Goal: Task Accomplishment & Management: Manage account settings

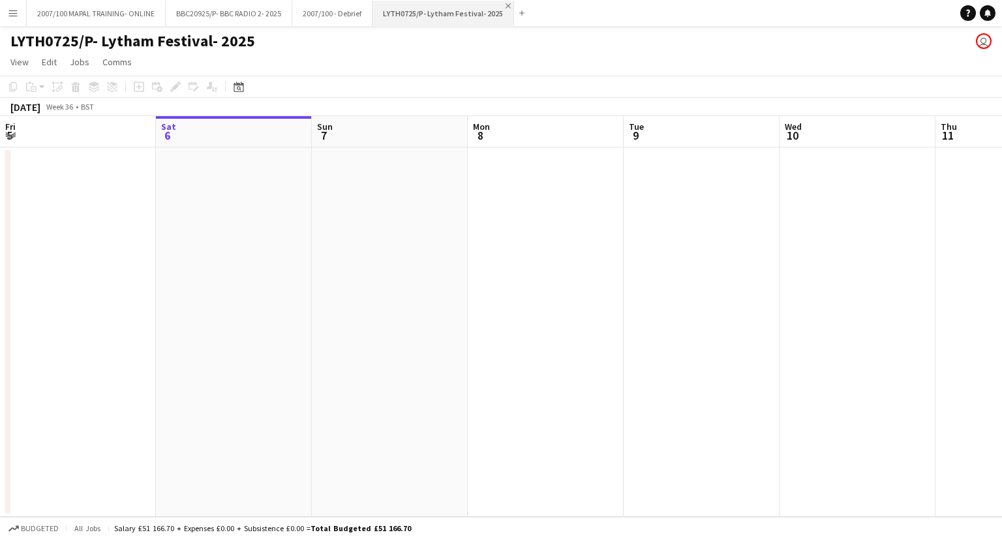
click at [505, 3] on app-icon "Close" at bounding box center [507, 5] width 5 height 5
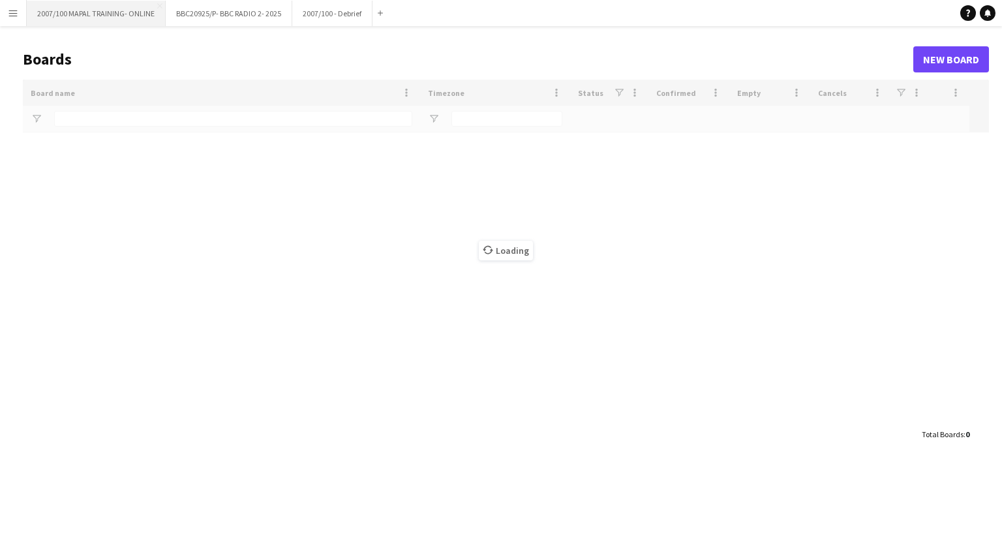
type input "**"
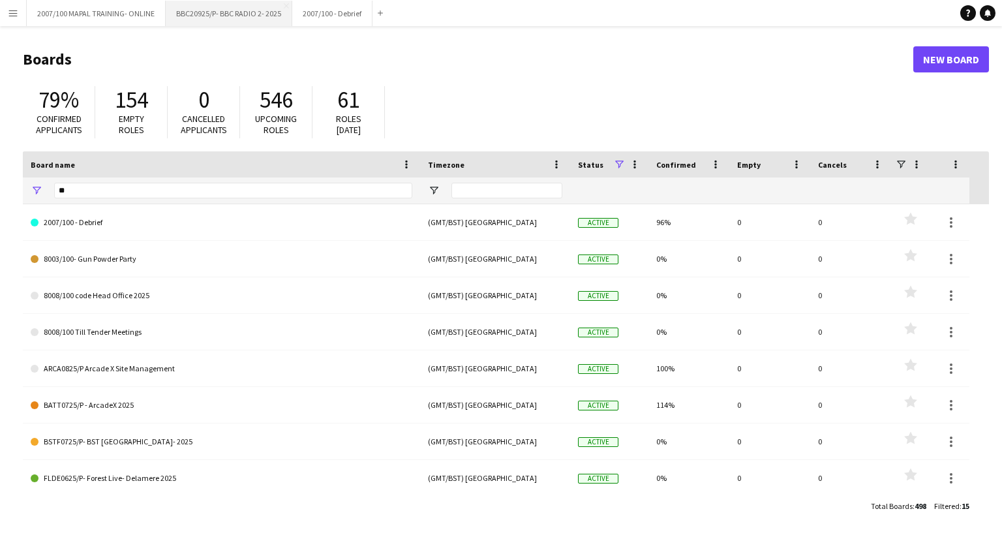
click at [220, 1] on button "BBC20925/P- BBC RADIO 2- 2025 Close" at bounding box center [229, 13] width 127 height 25
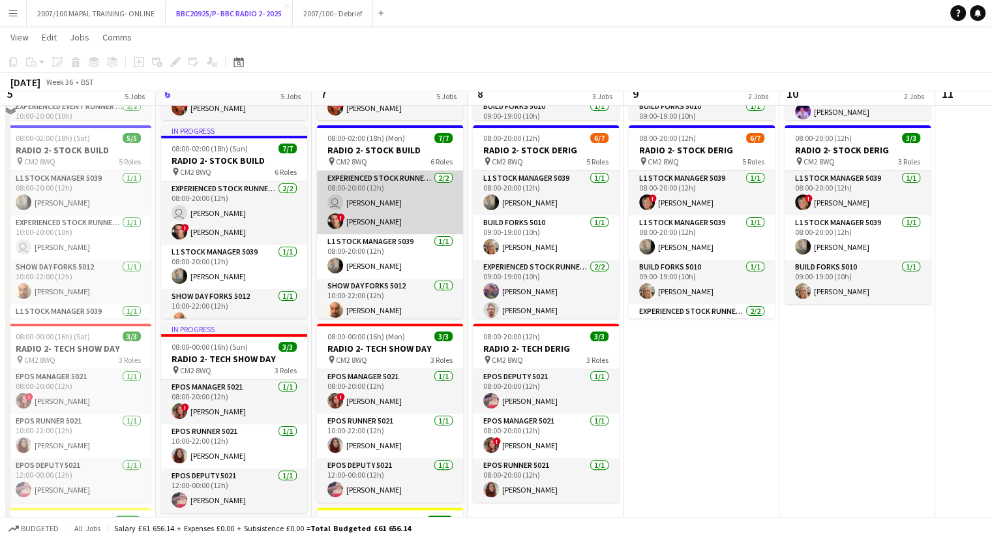
scroll to position [196, 0]
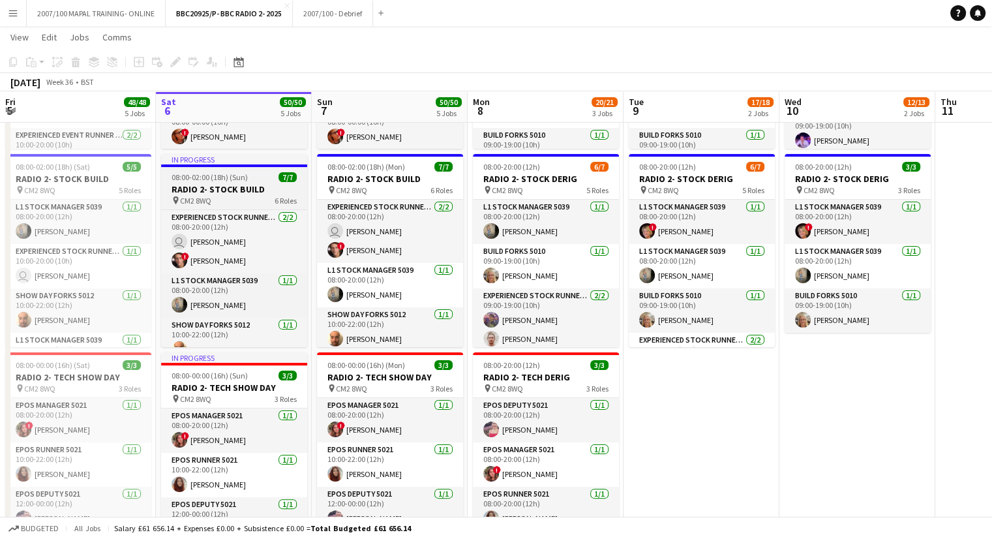
drag, startPoint x: 386, startPoint y: 175, endPoint x: 270, endPoint y: 160, distance: 117.1
click at [386, 175] on h3 "RADIO 2- STOCK BUILD" at bounding box center [390, 179] width 146 height 12
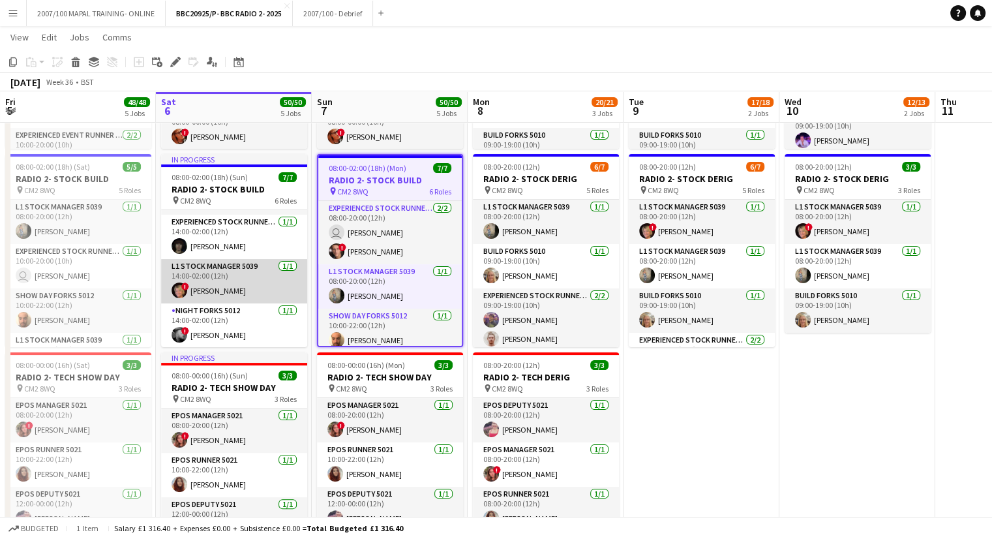
scroll to position [82, 0]
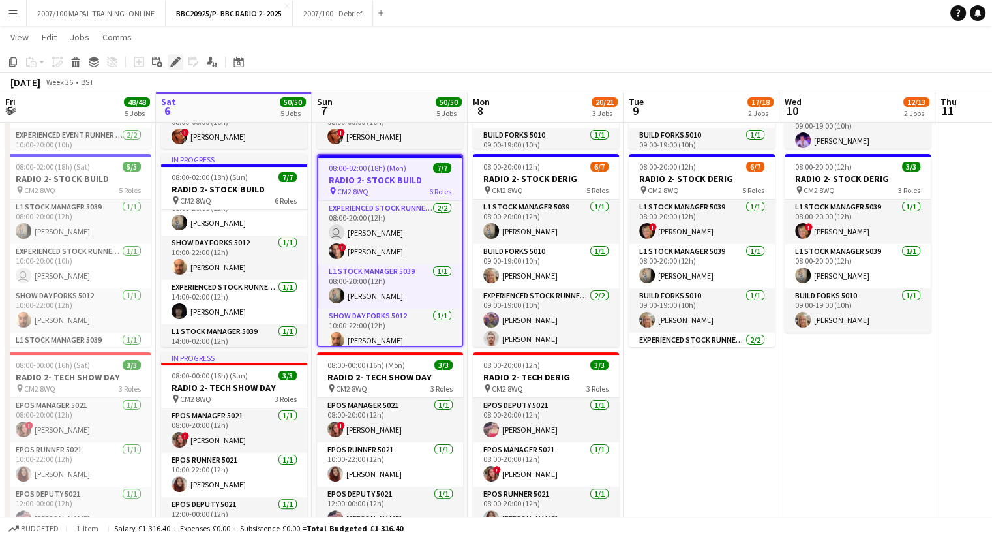
click at [178, 61] on icon at bounding box center [175, 62] width 7 height 7
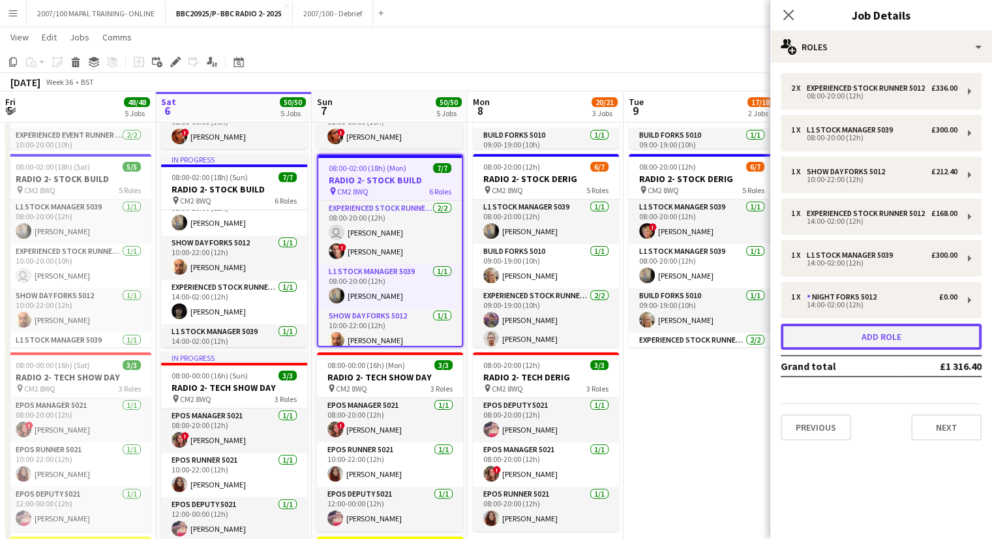
click at [916, 342] on button "Add role" at bounding box center [881, 337] width 201 height 26
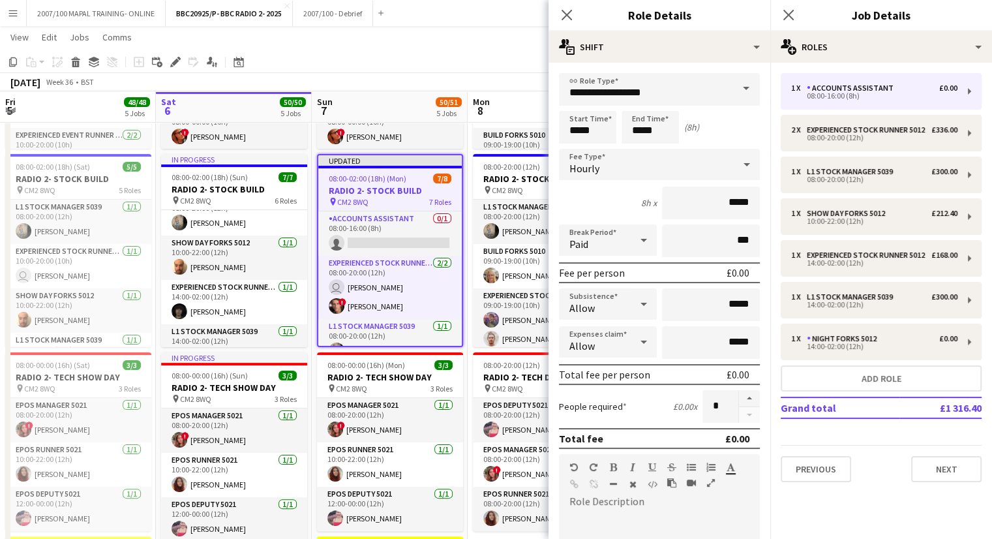
click at [732, 89] on span at bounding box center [745, 88] width 27 height 31
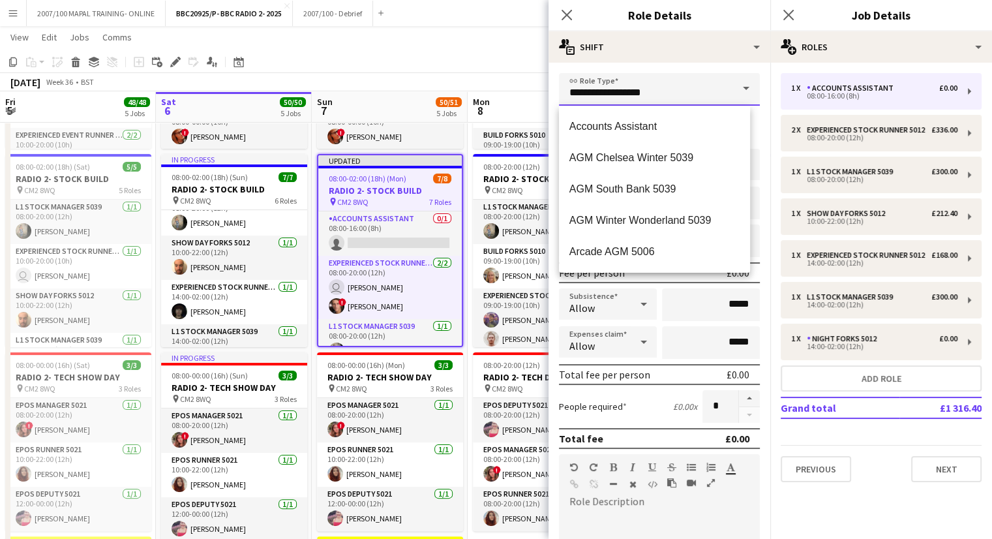
click at [685, 98] on input "**********" at bounding box center [659, 89] width 201 height 33
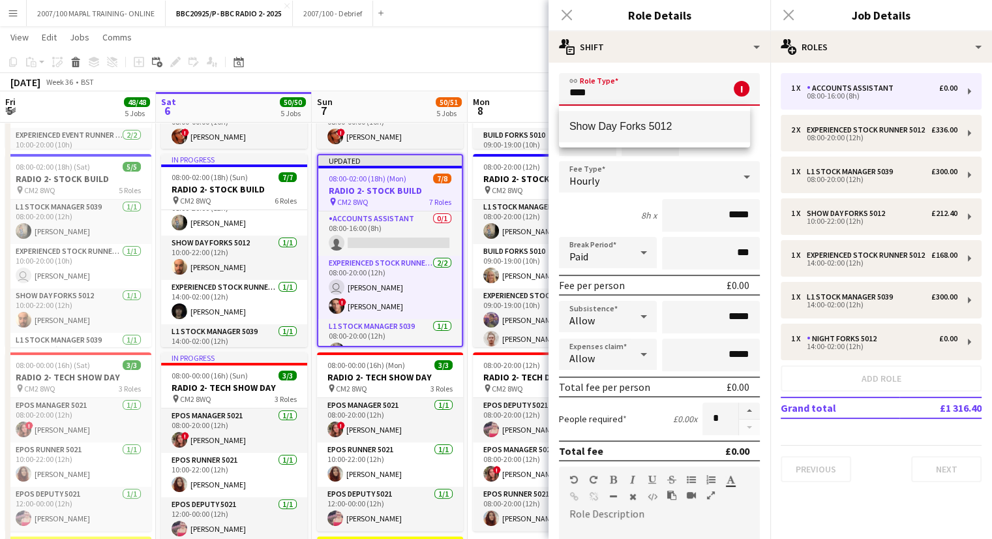
click at [662, 121] on span "Show Day Forks 5012" at bounding box center [654, 126] width 170 height 12
type input "**********"
type input "******"
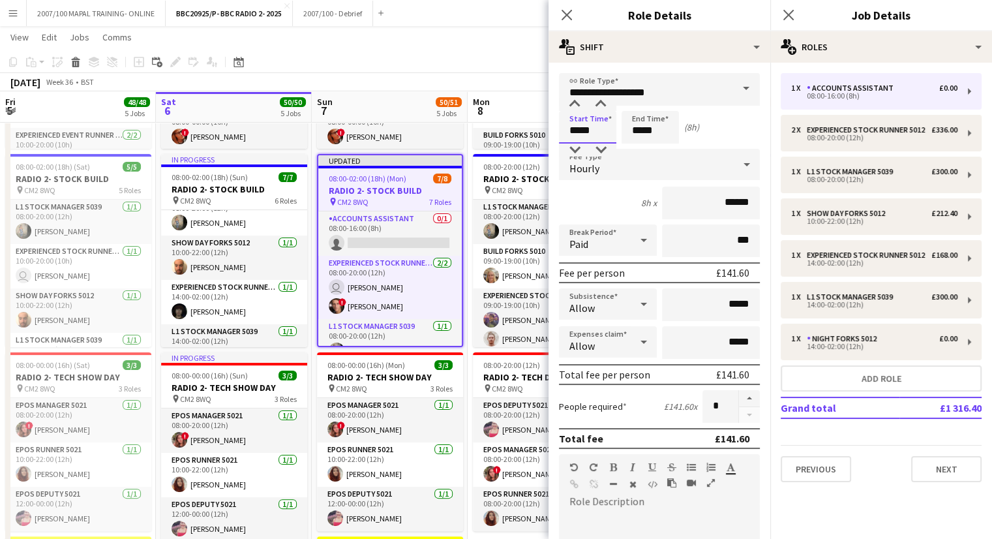
click at [578, 130] on input "*****" at bounding box center [587, 127] width 57 height 33
type input "*****"
click at [640, 132] on input "*****" at bounding box center [650, 127] width 57 height 33
click at [573, 14] on app-icon "Close pop-in" at bounding box center [567, 15] width 19 height 19
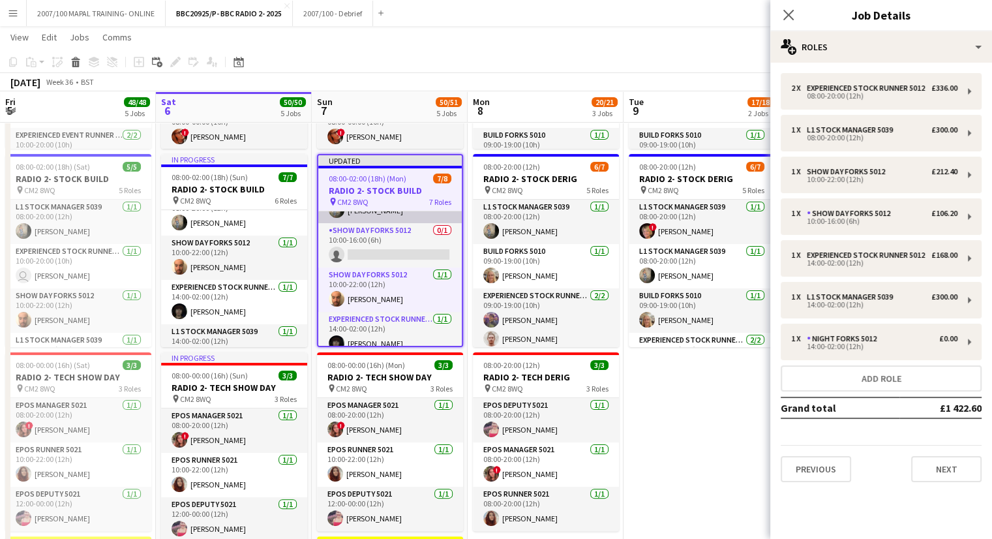
scroll to position [63, 0]
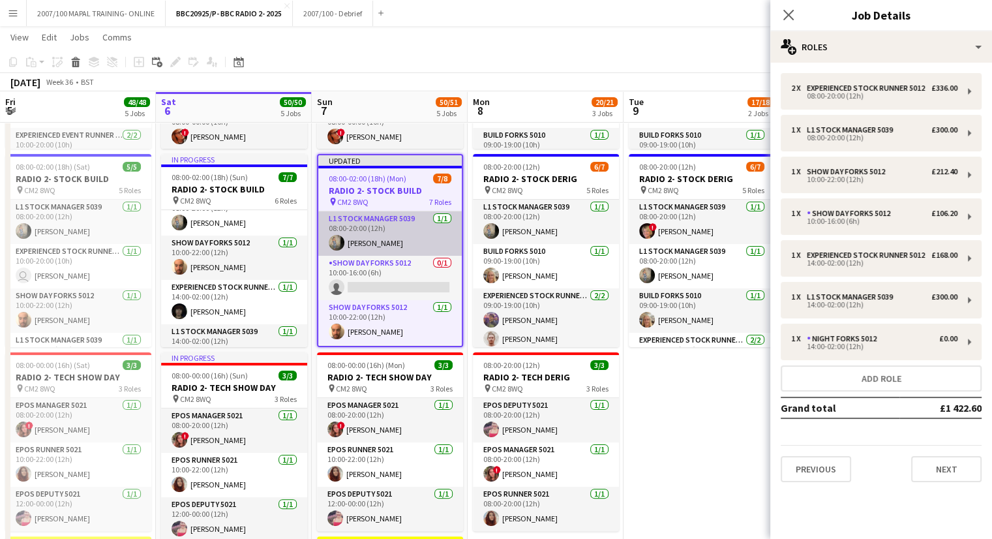
click at [400, 277] on app-card-role "Show Day Forks 5012 0/1 10:00-16:00 (6h) single-neutral-actions" at bounding box center [389, 278] width 143 height 44
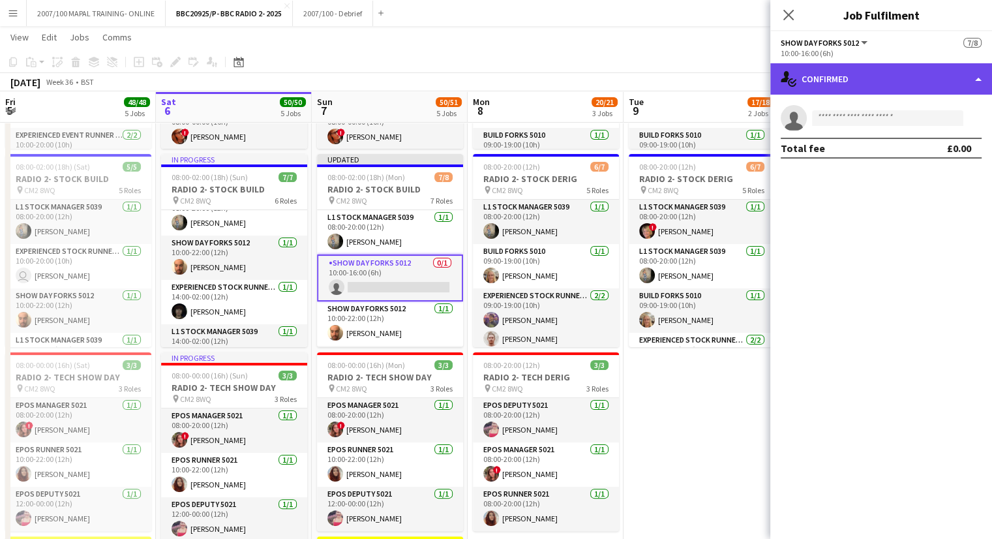
click at [845, 88] on div "single-neutral-actions-check-2 Confirmed" at bounding box center [881, 78] width 222 height 31
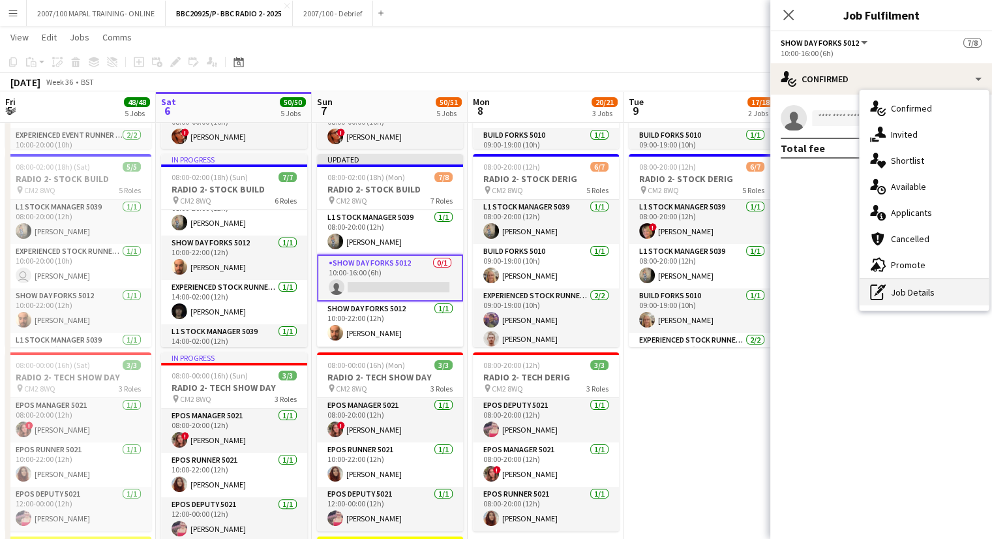
click at [912, 288] on div "pen-write Job Details" at bounding box center [924, 292] width 129 height 26
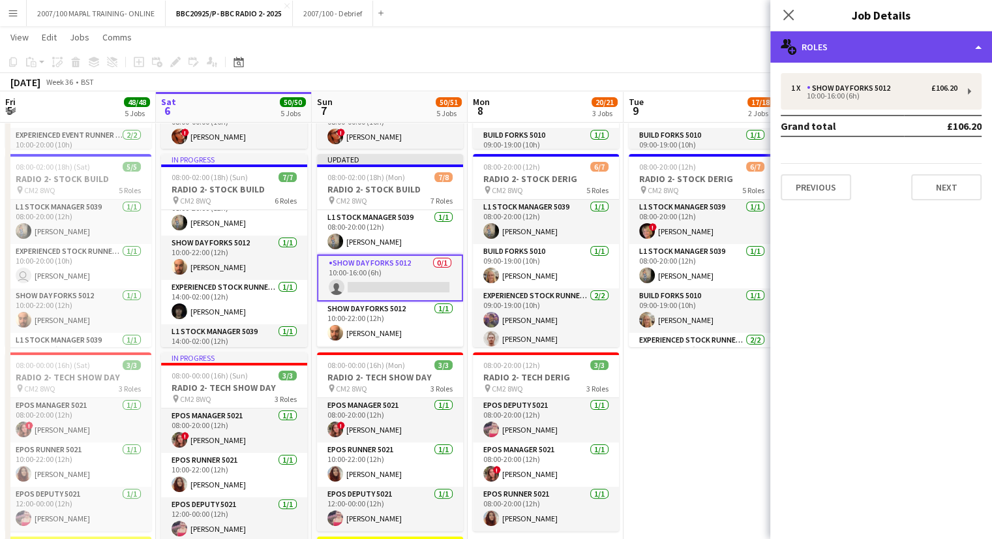
click at [856, 35] on div "multiple-users-add Roles" at bounding box center [881, 46] width 222 height 31
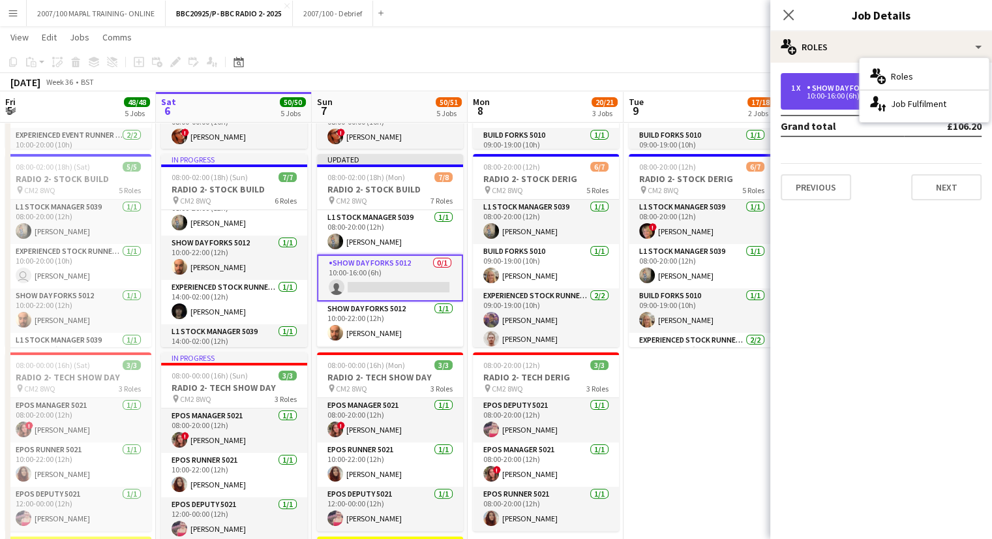
click at [830, 90] on div "Show Day Forks 5012" at bounding box center [851, 87] width 89 height 9
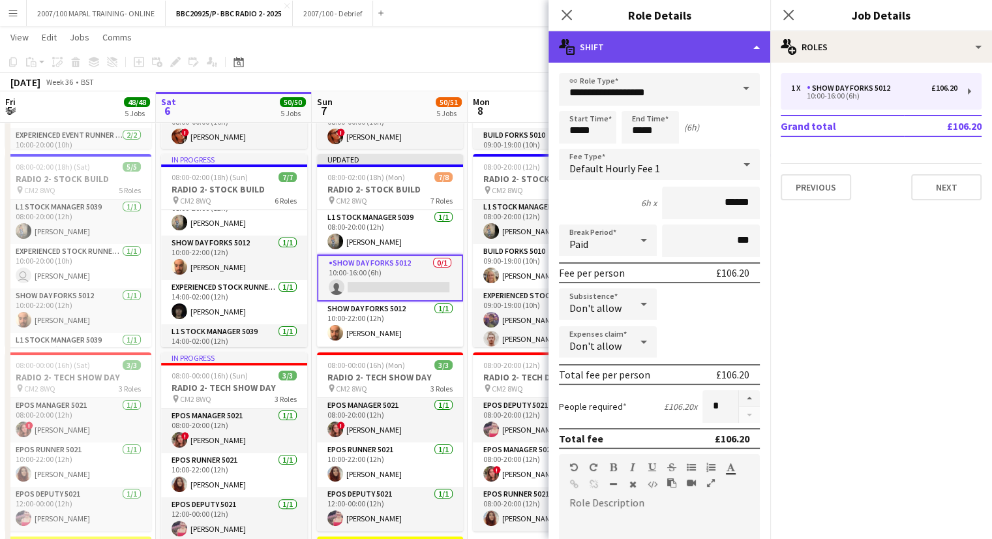
click at [718, 46] on div "multiple-actions-text Shift" at bounding box center [660, 46] width 222 height 31
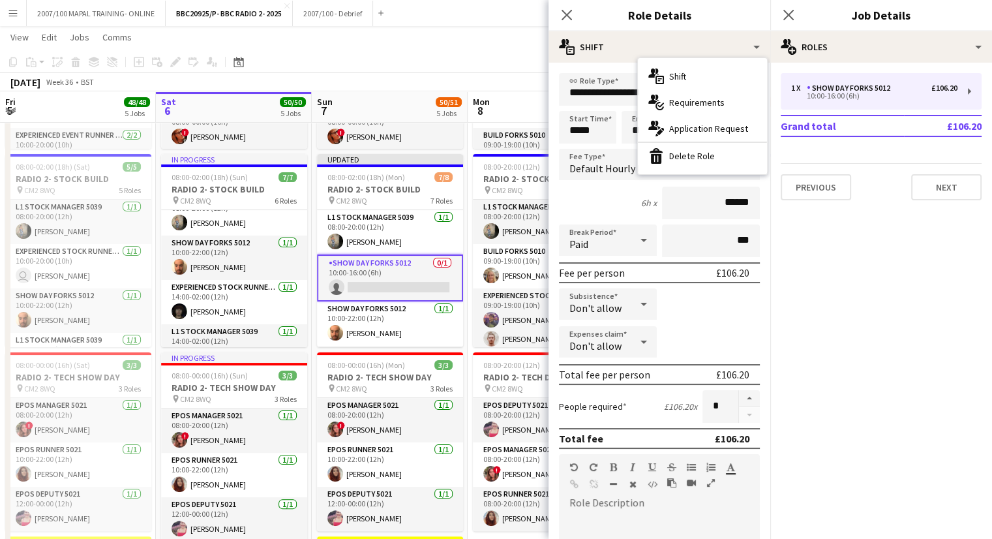
click at [707, 157] on div "bin-2 Delete Role" at bounding box center [702, 156] width 129 height 26
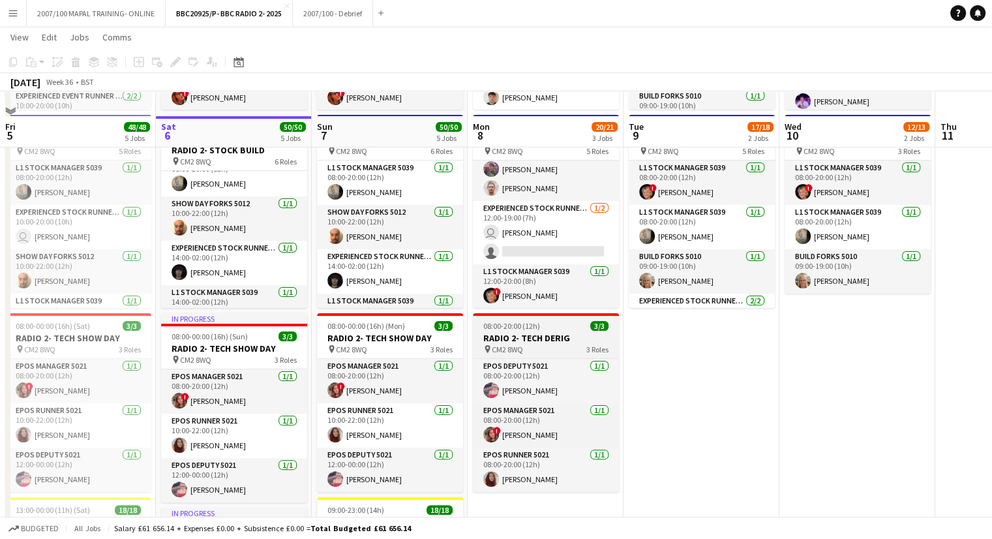
scroll to position [0, 0]
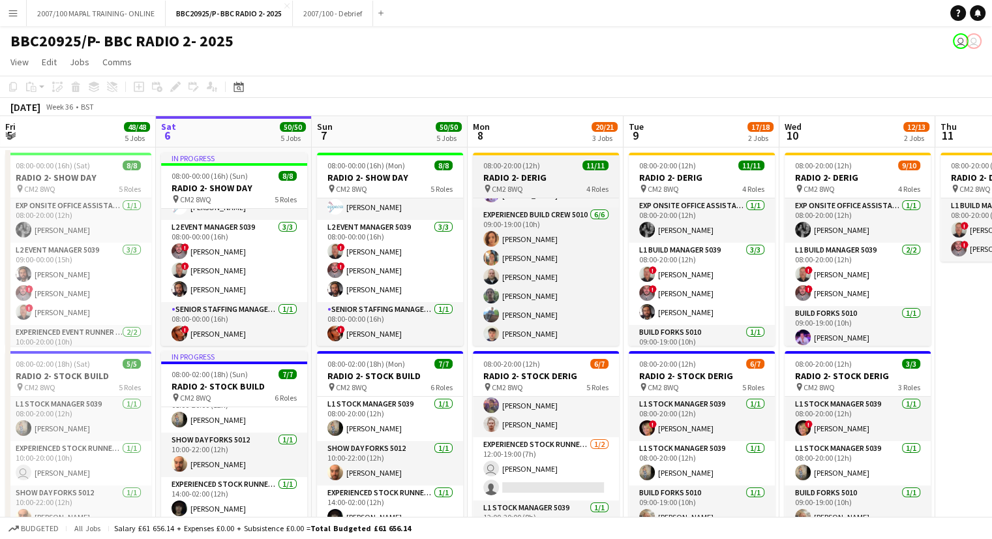
click at [543, 162] on div "08:00-20:00 (12h) 11/11" at bounding box center [546, 165] width 146 height 10
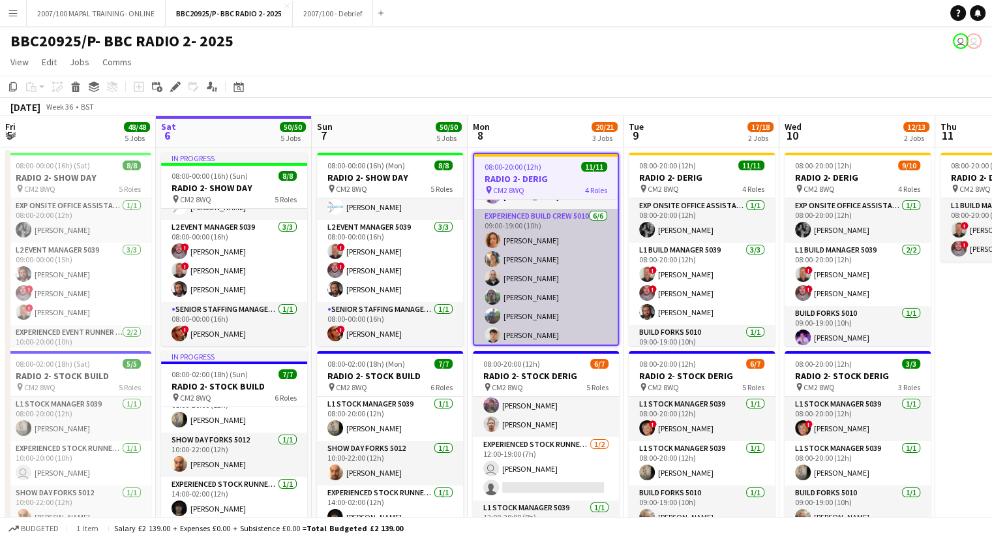
scroll to position [31, 0]
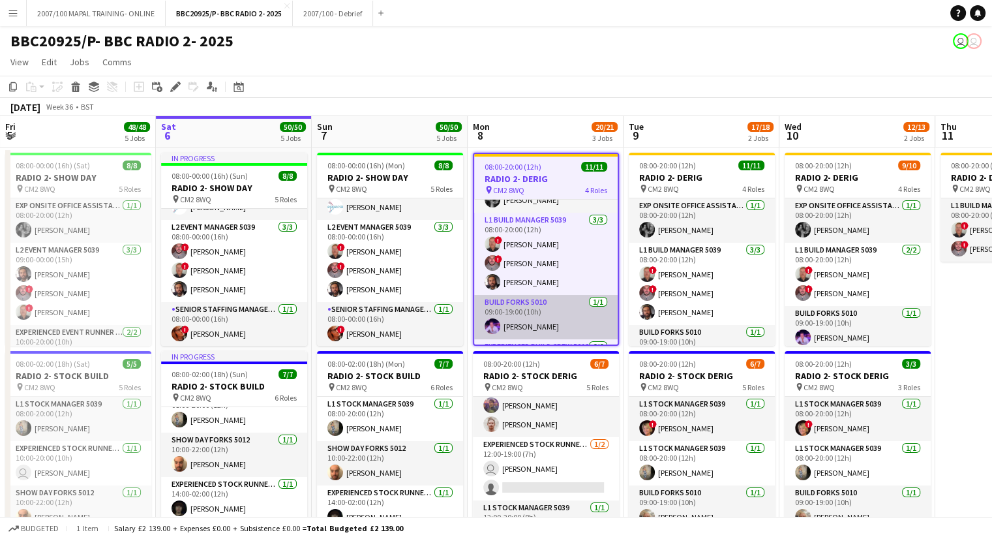
click at [532, 322] on app-card-role "Build Forks 5010 [DATE] 09:00-19:00 (10h) [PERSON_NAME]" at bounding box center [545, 317] width 143 height 44
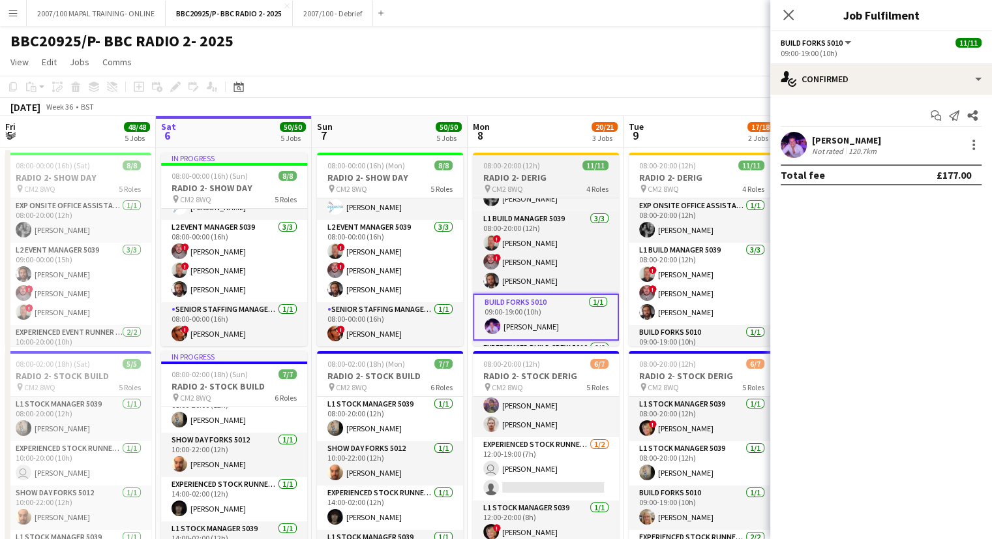
click at [516, 173] on h3 "RADIO 2- DERIG" at bounding box center [546, 178] width 146 height 12
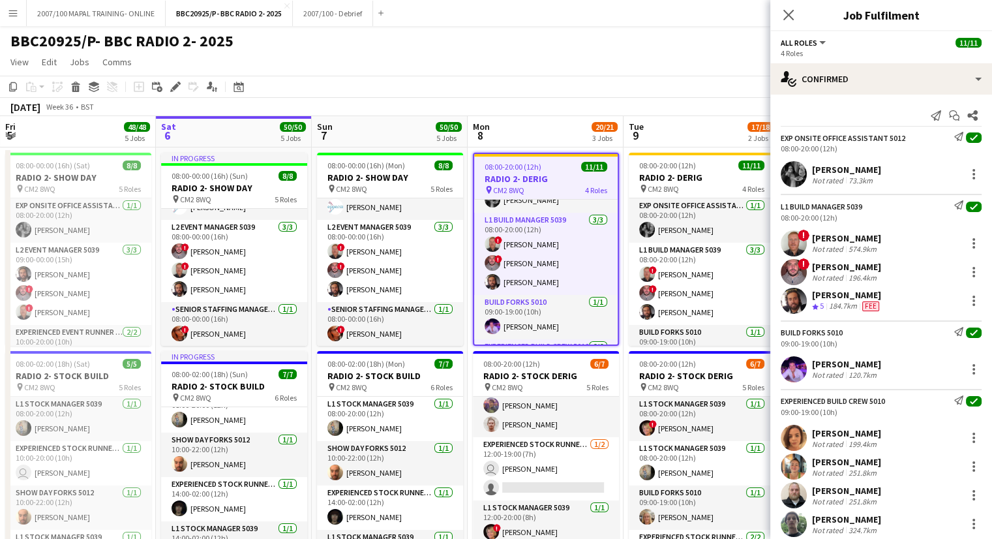
click at [176, 85] on icon at bounding box center [175, 86] width 7 height 7
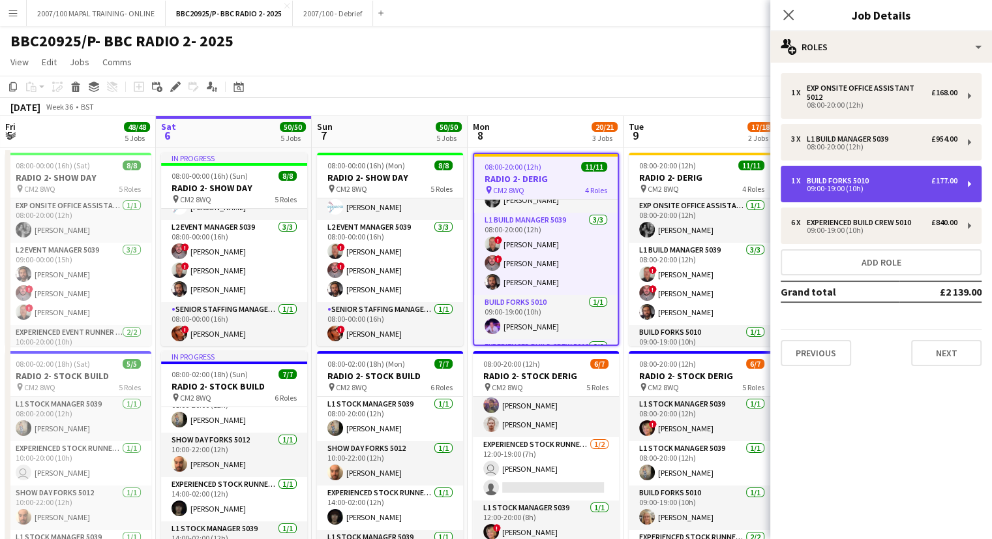
click at [858, 185] on div "09:00-19:00 (10h)" at bounding box center [874, 188] width 166 height 7
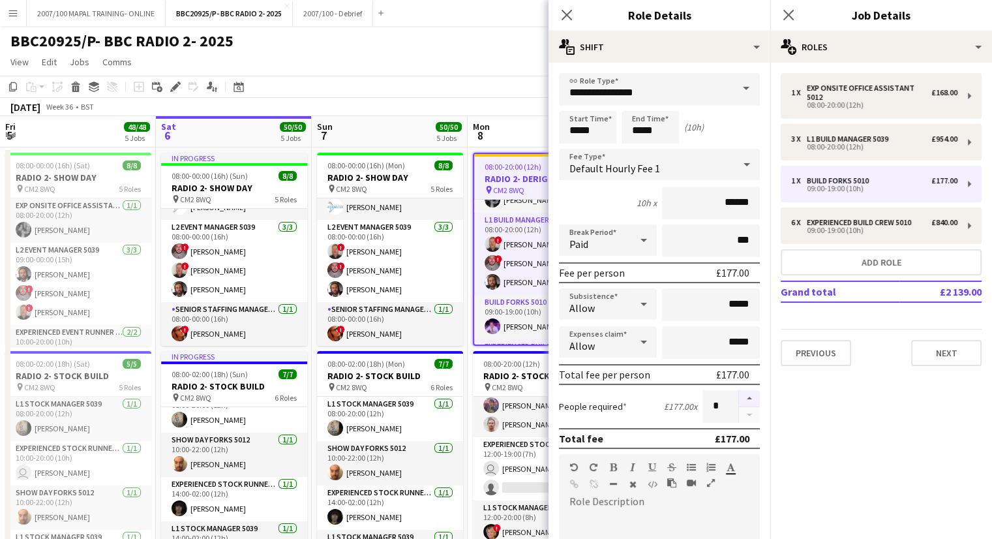
click at [739, 397] on button "button" at bounding box center [749, 398] width 21 height 17
type input "*"
click at [442, 71] on app-page-menu "View Day view expanded Day view collapsed Month view Date picker Jump to [DATE]…" at bounding box center [496, 63] width 992 height 25
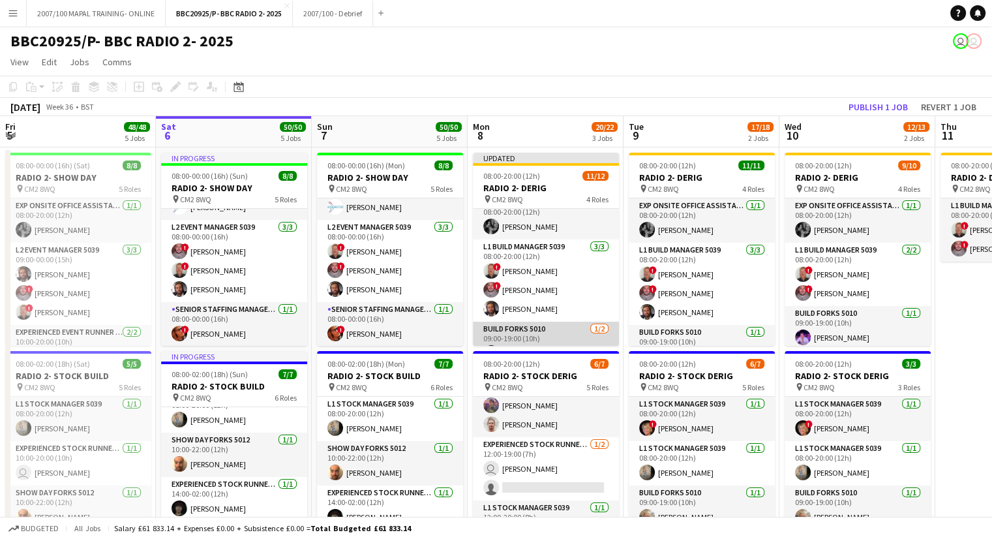
scroll to position [0, 0]
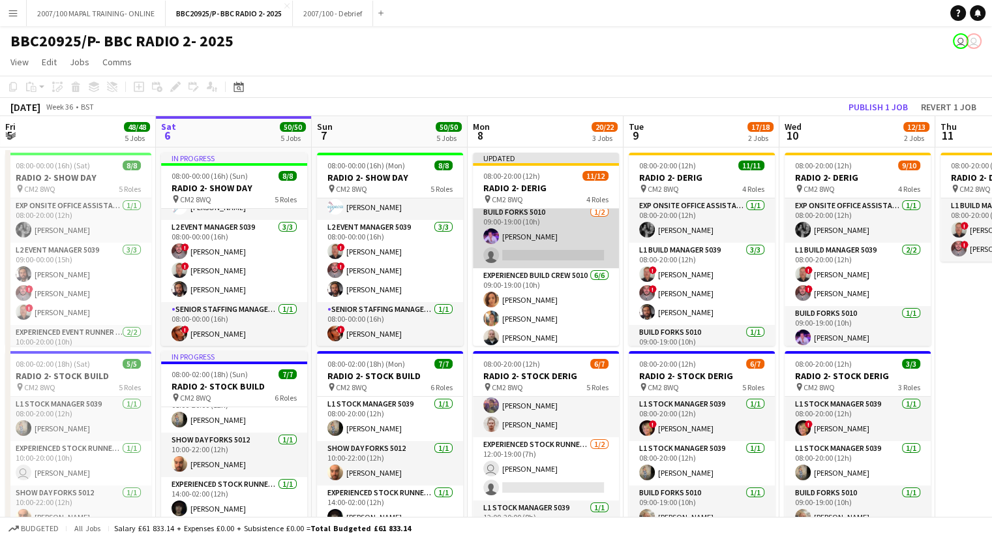
click at [543, 251] on app-card-role "Build Forks 5010 [DATE] 09:00-19:00 (10h) [PERSON_NAME] single-neutral-actions" at bounding box center [546, 236] width 146 height 63
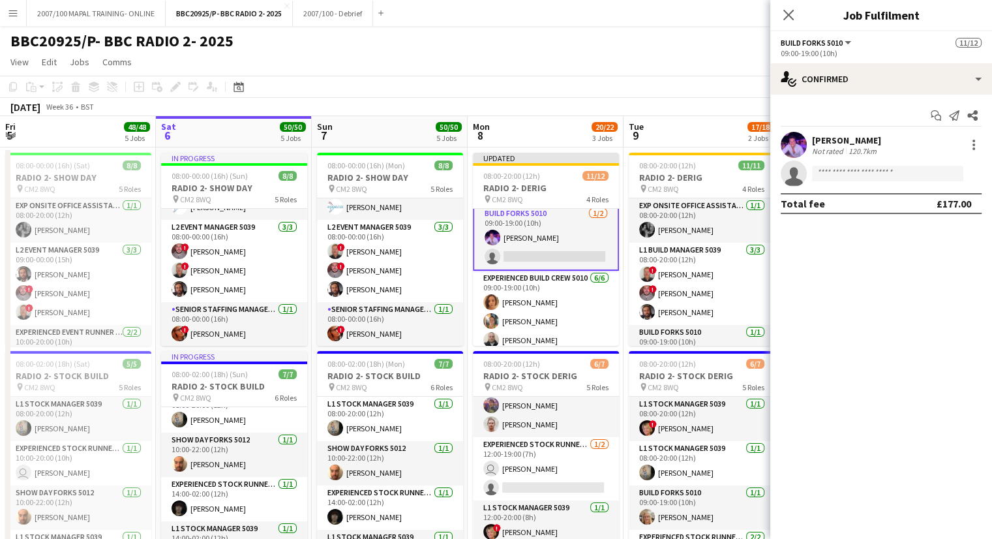
scroll to position [131, 0]
click at [862, 163] on app-invite-slot "single-neutral-actions" at bounding box center [881, 173] width 222 height 26
click at [853, 170] on input at bounding box center [887, 174] width 151 height 16
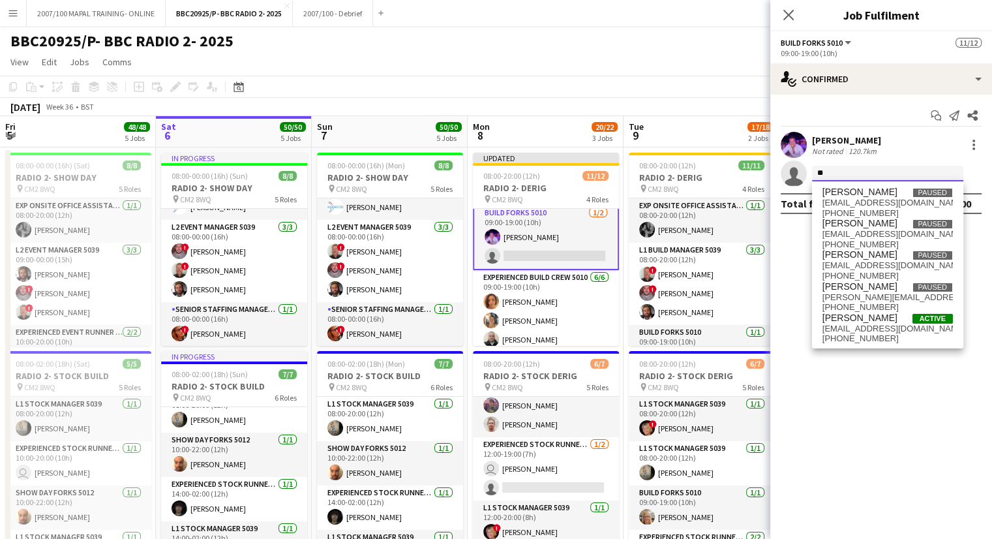
type input "*"
type input "*****"
click at [882, 319] on span "[PERSON_NAME] Active" at bounding box center [887, 317] width 130 height 11
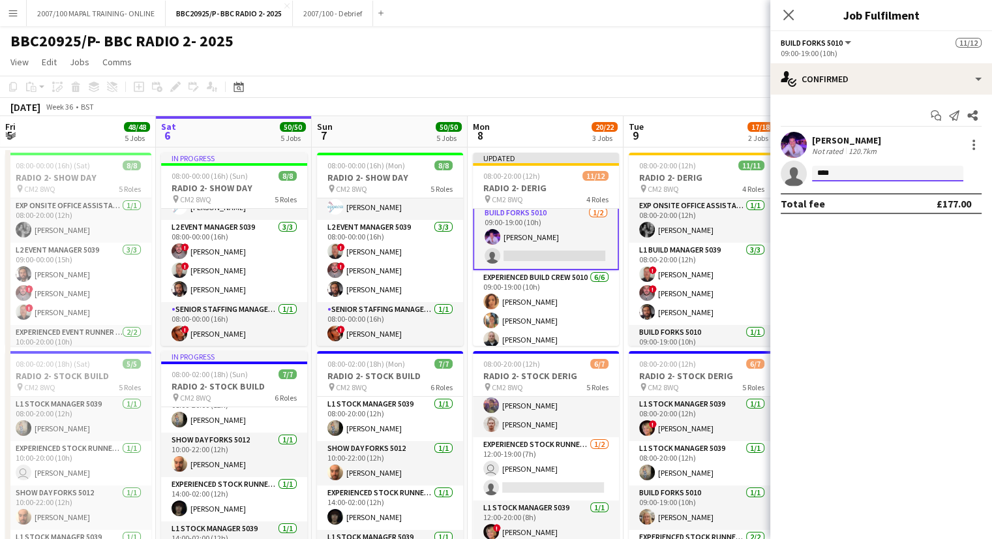
type input "*****"
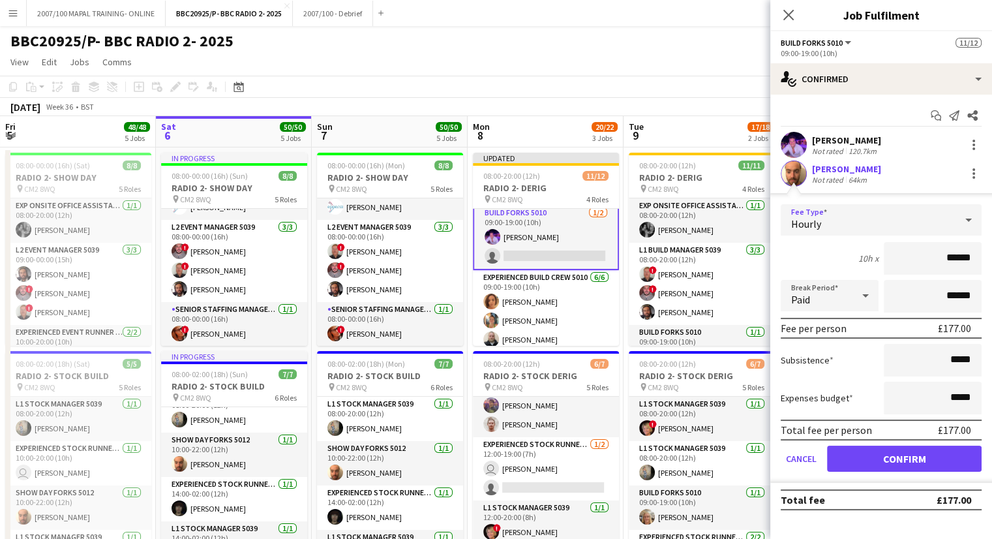
click at [932, 225] on div "Hourly" at bounding box center [868, 219] width 175 height 31
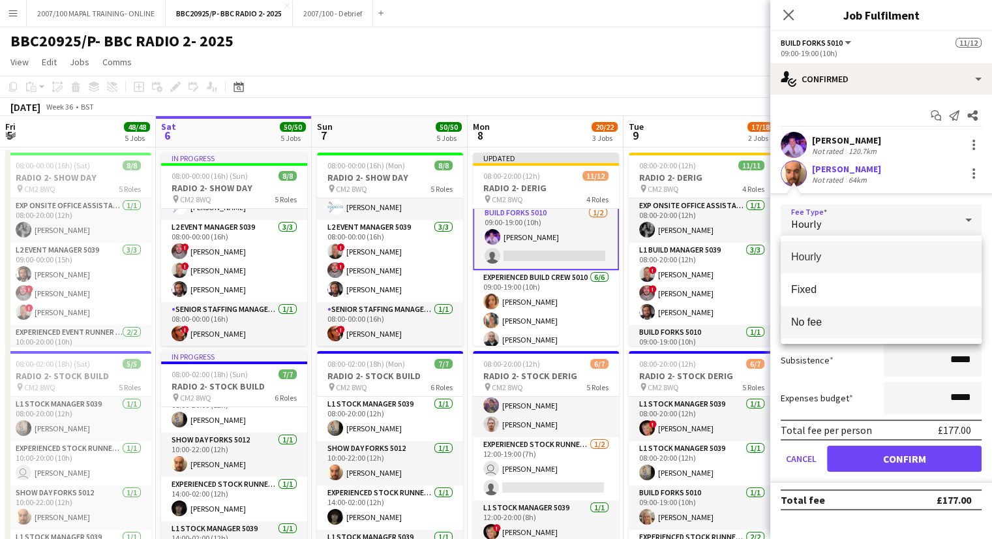
click at [876, 321] on span "No fee" at bounding box center [881, 322] width 180 height 12
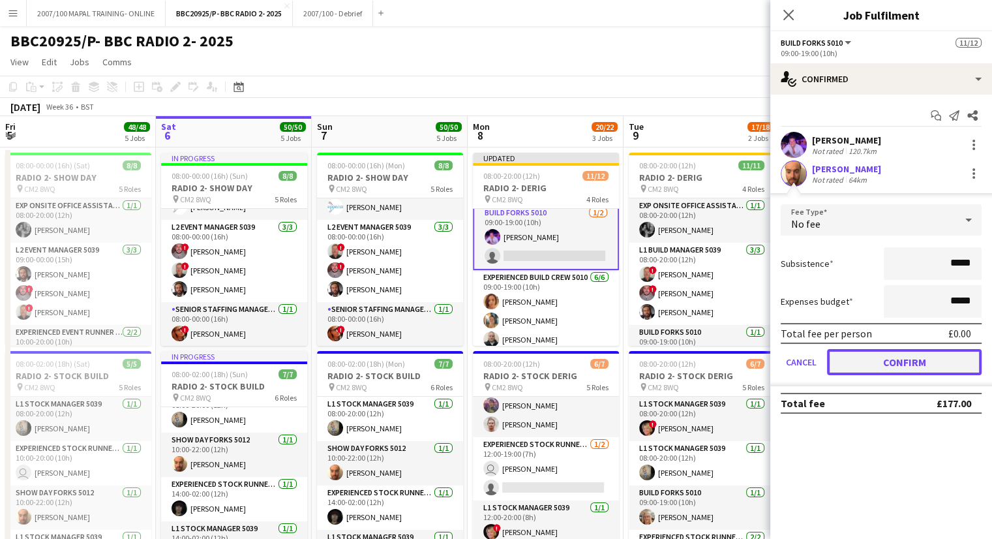
click at [931, 361] on button "Confirm" at bounding box center [904, 362] width 155 height 26
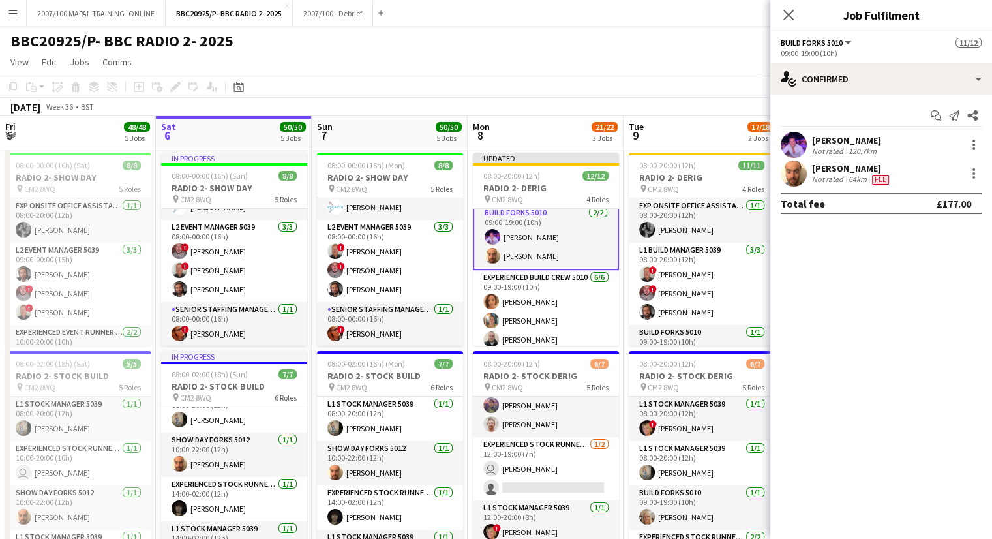
click at [425, 57] on app-page-menu "View Day view expanded Day view collapsed Month view Date picker Jump to [DATE]…" at bounding box center [496, 63] width 992 height 25
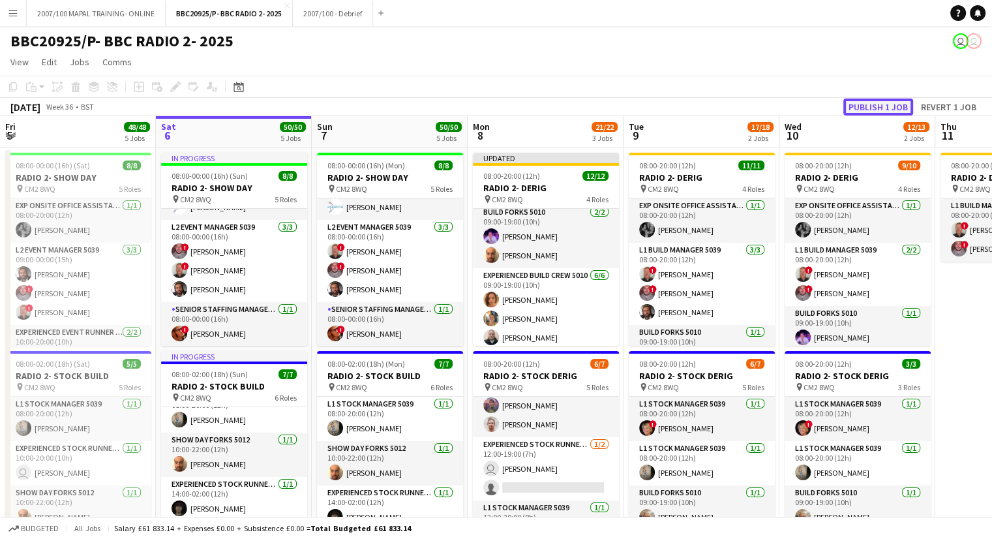
click at [882, 104] on button "Publish 1 job" at bounding box center [878, 106] width 70 height 17
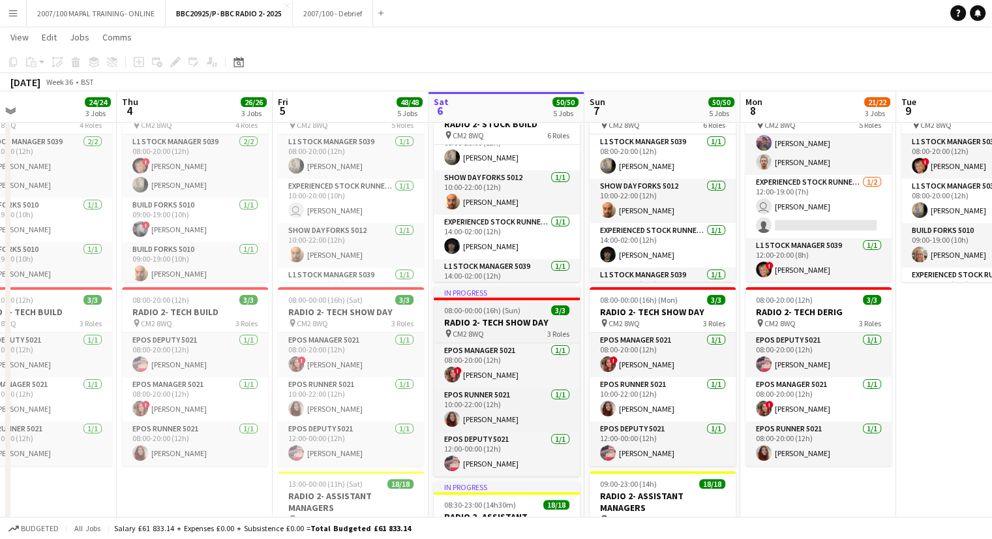
scroll to position [0, 336]
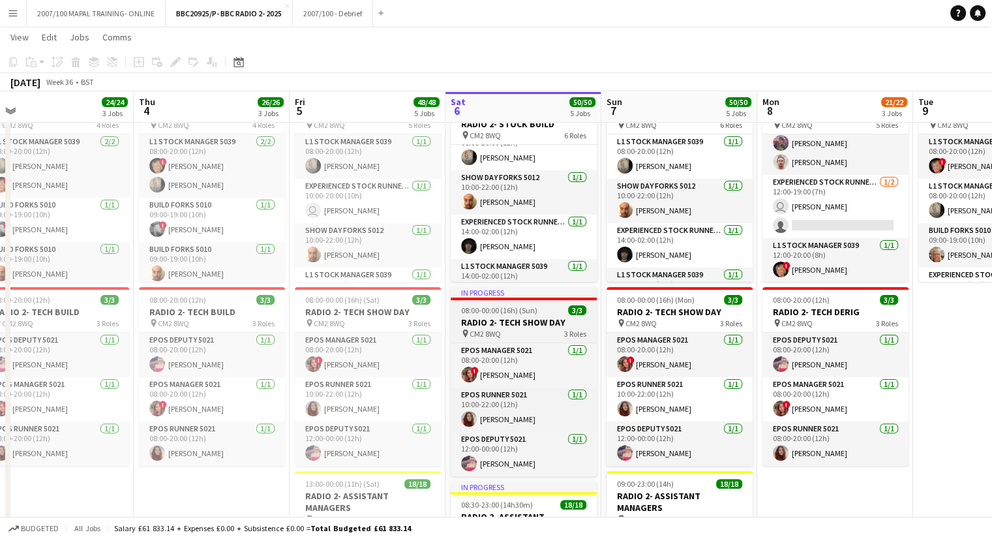
drag, startPoint x: 230, startPoint y: 314, endPoint x: 504, endPoint y: 288, distance: 275.8
click at [517, 291] on app-calendar-viewport "Mon 1 17/17 2 Jobs Tue 2 22/22 3 Jobs Wed 3 24/24 3 Jobs Thu 4 26/26 3 Jobs Fri…" at bounding box center [496, 346] width 992 height 1113
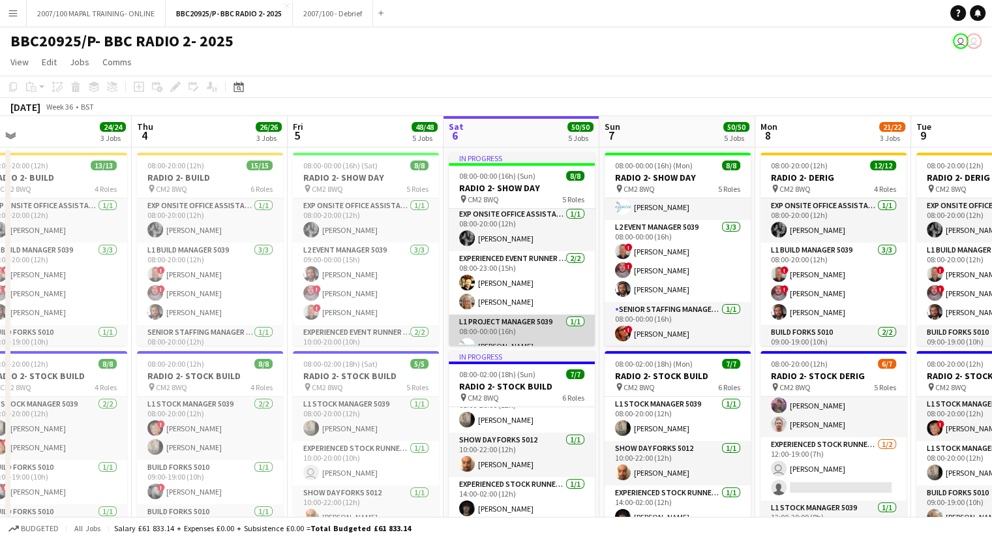
scroll to position [0, 0]
